Goal: Task Accomplishment & Management: Manage account settings

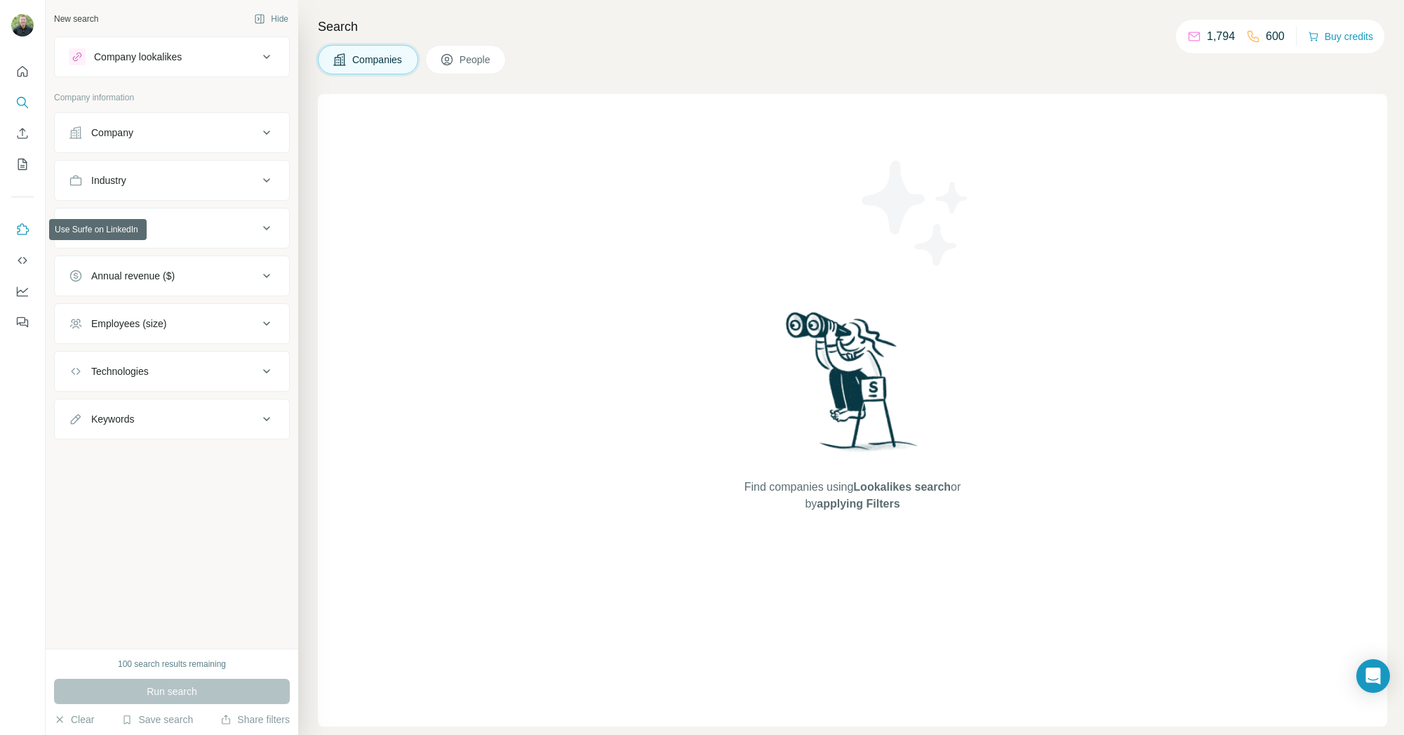
click at [15, 230] on icon "Use Surfe on LinkedIn" at bounding box center [22, 229] width 14 height 14
click at [24, 260] on icon "Use Surfe API" at bounding box center [22, 260] width 14 height 14
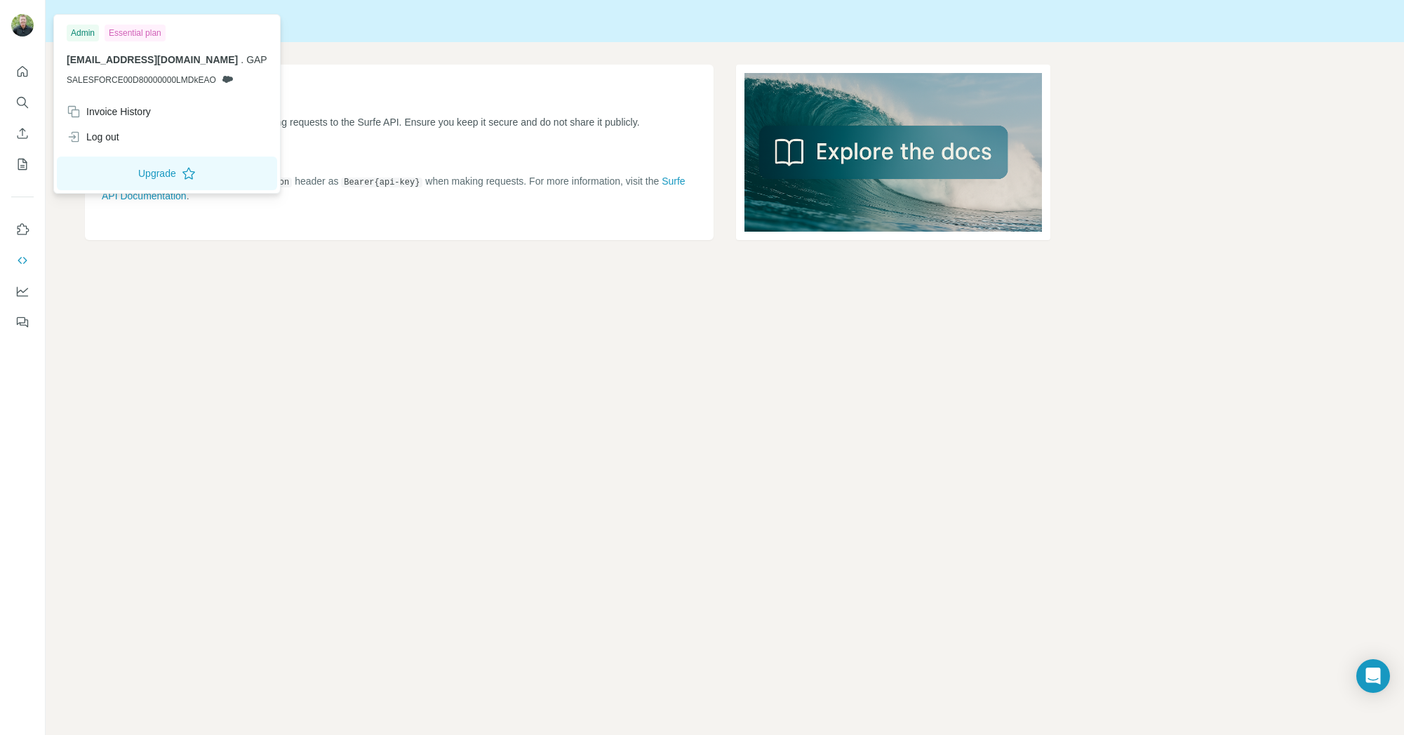
click at [23, 33] on img at bounding box center [22, 25] width 22 height 22
click at [170, 171] on button "Upgrade" at bounding box center [167, 173] width 220 height 34
